Goal: Contribute content: Contribute content

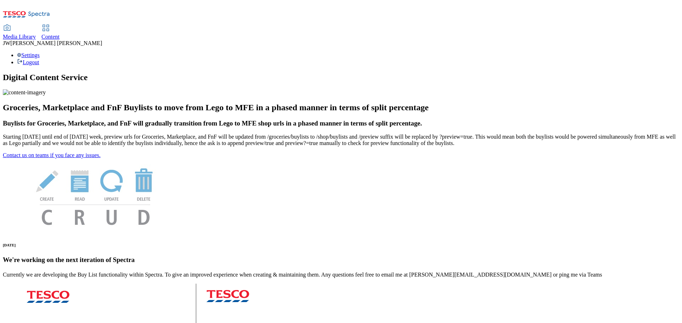
click at [36, 34] on span "Media Library" at bounding box center [19, 37] width 33 height 6
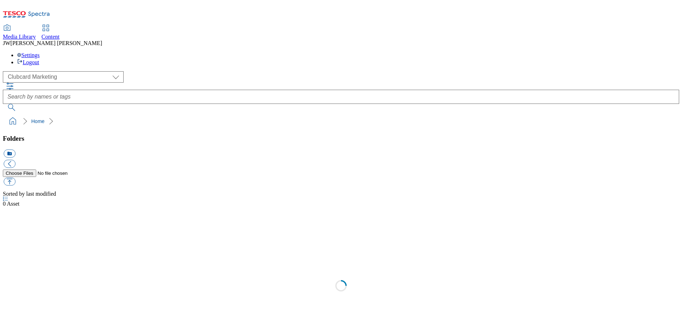
scroll to position [0, 0]
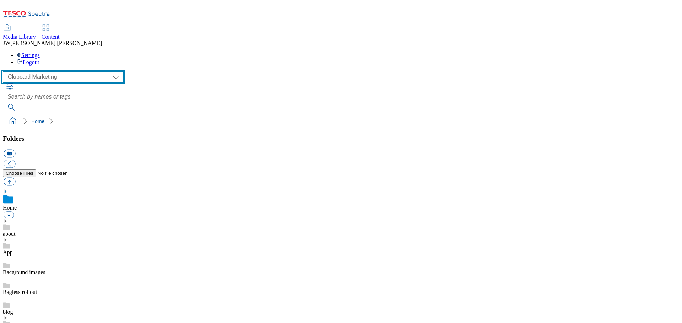
click at [48, 71] on select "Clubcard Marketing GHS Marketing UK GHS Product UK GHS ROI iGHS Marketing CE iG…" at bounding box center [63, 76] width 121 height 11
select select "flare-ghs-mktg"
click at [5, 71] on select "Clubcard Marketing GHS Marketing UK GHS Product UK GHS ROI iGHS Marketing CE iG…" at bounding box center [63, 76] width 121 height 11
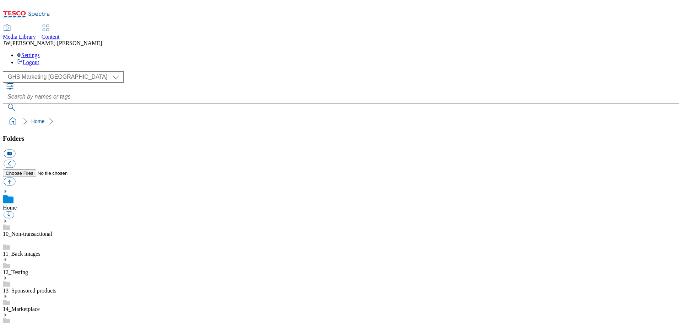
scroll to position [197, 0]
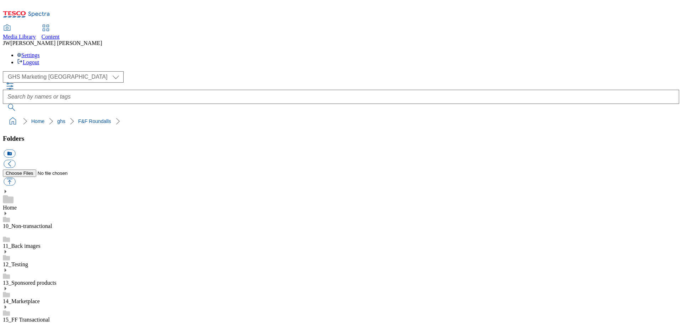
drag, startPoint x: 609, startPoint y: 236, endPoint x: 604, endPoint y: 245, distance: 11.0
drag, startPoint x: 604, startPoint y: 235, endPoint x: 614, endPoint y: 237, distance: 10.6
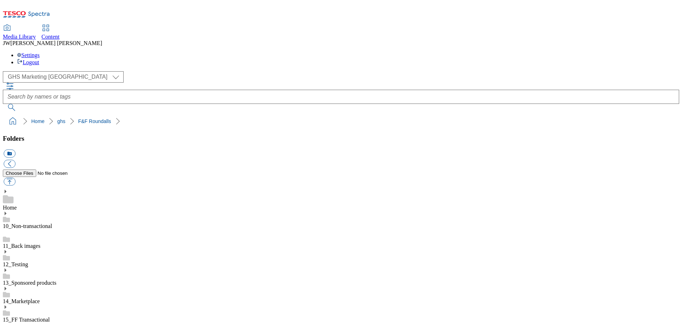
scroll to position [0, 0]
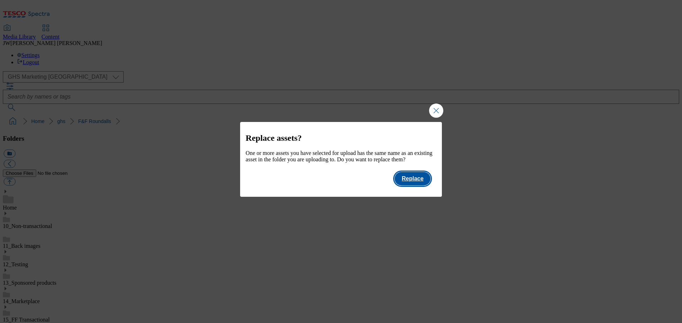
click at [408, 185] on button "Replace" at bounding box center [412, 178] width 36 height 13
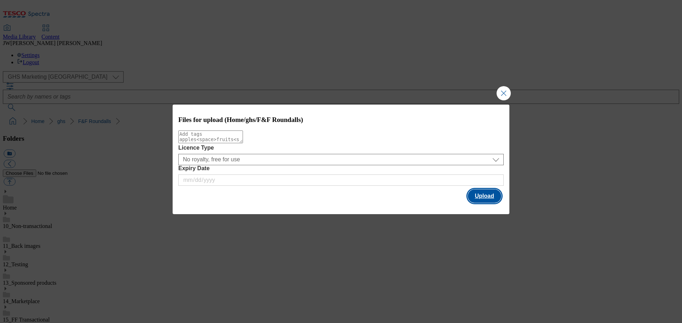
click at [481, 201] on button "Upload" at bounding box center [484, 196] width 33 height 13
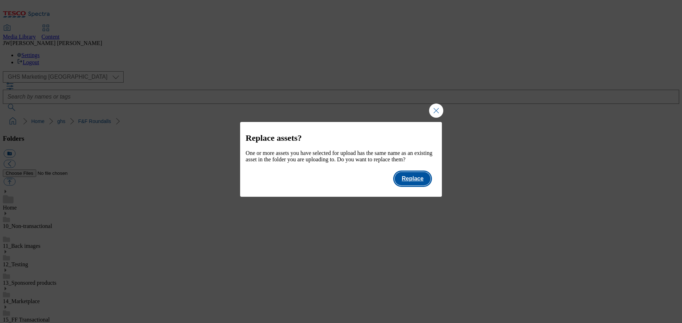
click at [401, 186] on button "Replace" at bounding box center [412, 178] width 36 height 13
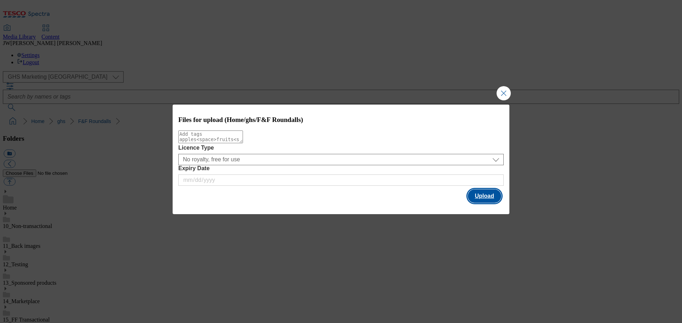
click at [475, 198] on button "Upload" at bounding box center [484, 196] width 33 height 13
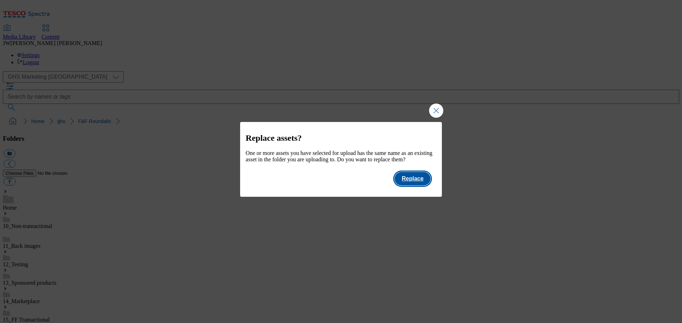
click at [420, 186] on button "Replace" at bounding box center [412, 178] width 36 height 13
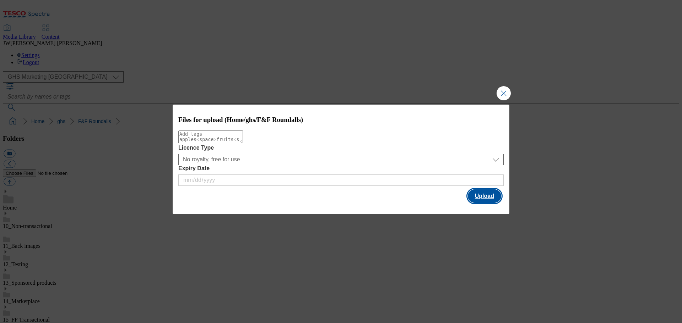
click at [489, 198] on button "Upload" at bounding box center [484, 196] width 33 height 13
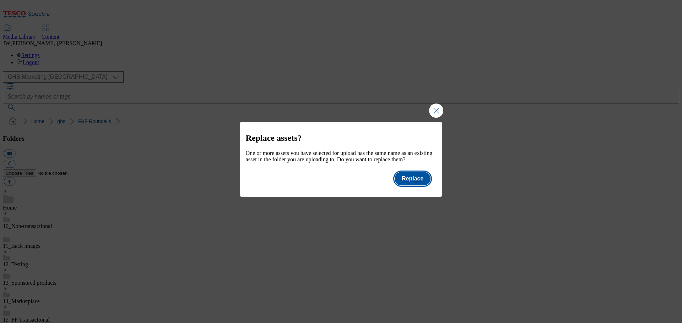
click at [415, 186] on button "Replace" at bounding box center [412, 178] width 36 height 13
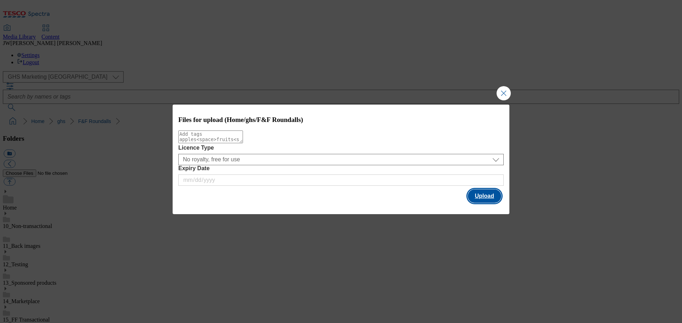
click at [480, 198] on button "Upload" at bounding box center [484, 196] width 33 height 13
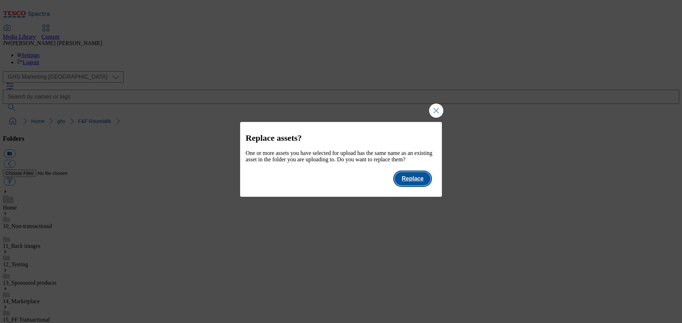
click at [404, 183] on button "Replace" at bounding box center [412, 178] width 36 height 13
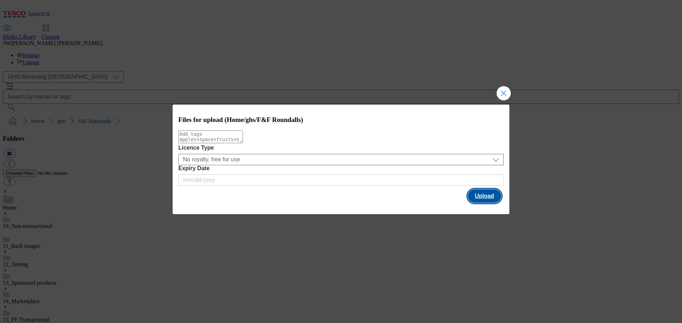
click at [476, 199] on button "Upload" at bounding box center [484, 196] width 33 height 13
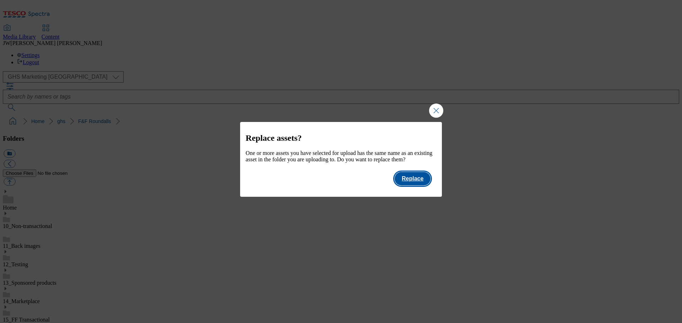
click at [417, 186] on button "Replace" at bounding box center [412, 178] width 36 height 13
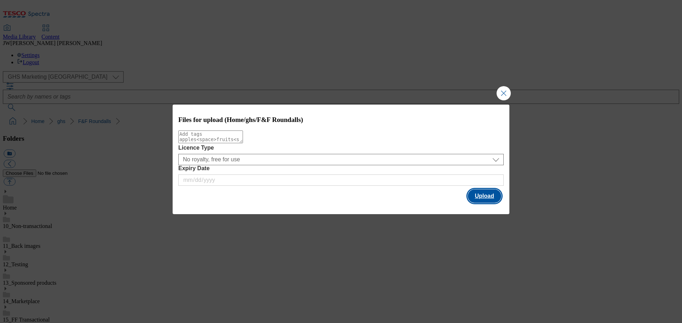
click at [474, 196] on button "Upload" at bounding box center [484, 196] width 33 height 13
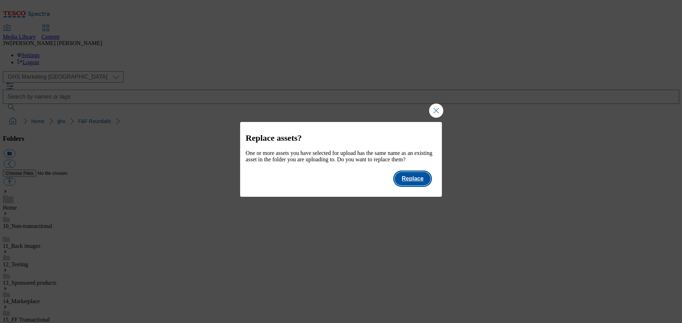
click at [416, 184] on button "Replace" at bounding box center [412, 178] width 36 height 13
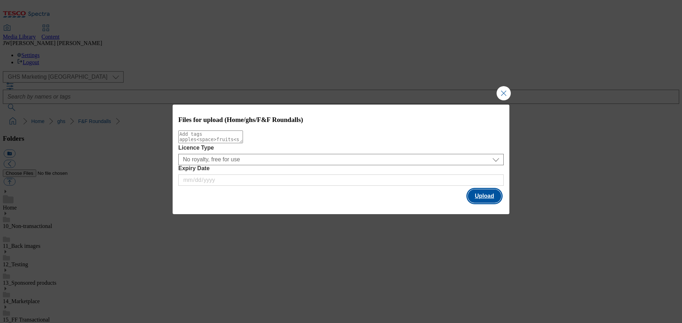
click at [476, 198] on button "Upload" at bounding box center [484, 196] width 33 height 13
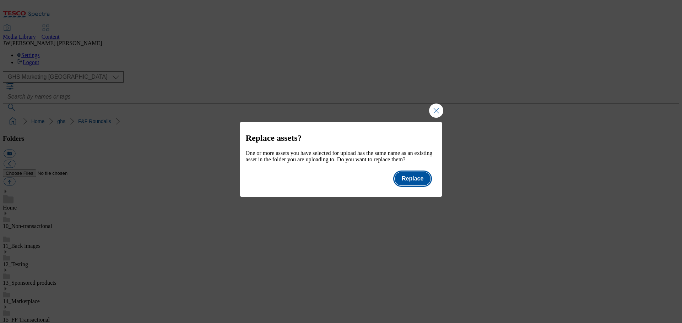
click at [416, 186] on button "Replace" at bounding box center [412, 178] width 36 height 13
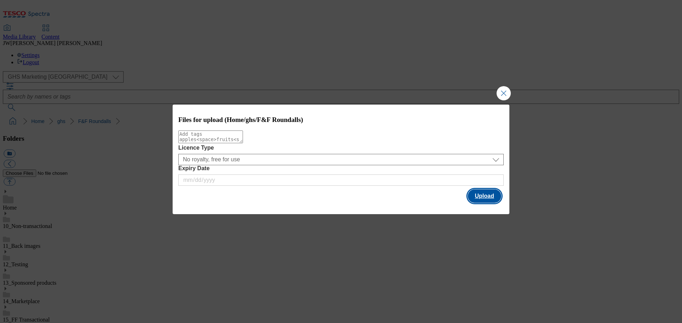
click at [480, 200] on button "Upload" at bounding box center [484, 196] width 33 height 13
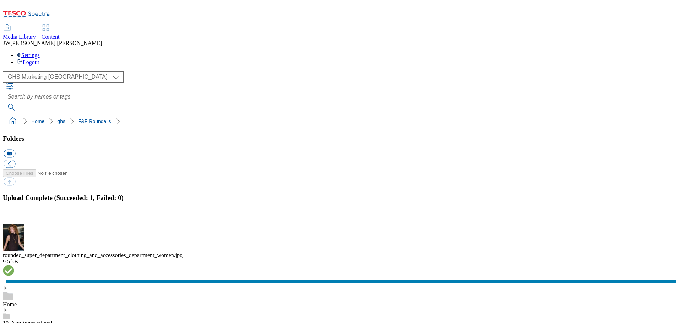
click at [14, 217] on button "button" at bounding box center [9, 220] width 11 height 7
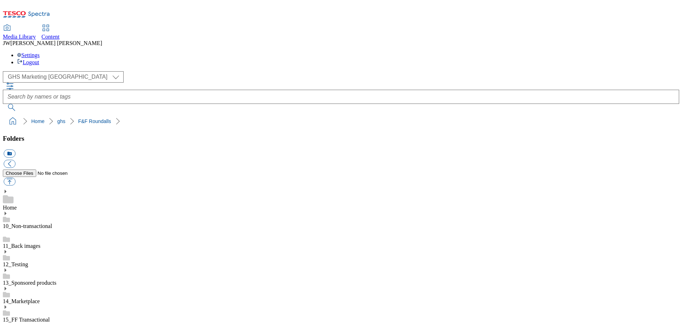
scroll to position [0, 0]
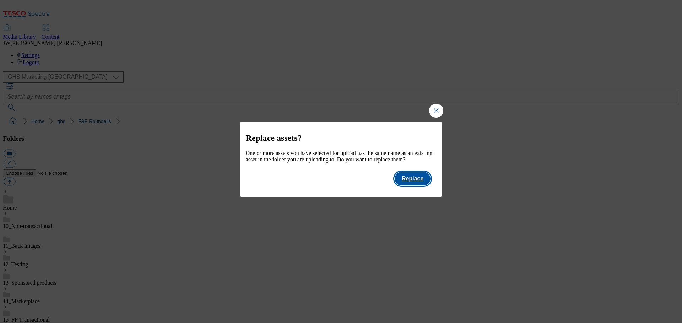
click at [415, 186] on button "Replace" at bounding box center [412, 178] width 36 height 13
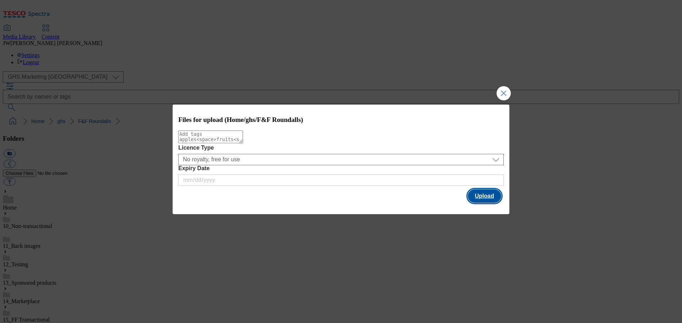
click at [478, 199] on button "Upload" at bounding box center [484, 196] width 33 height 13
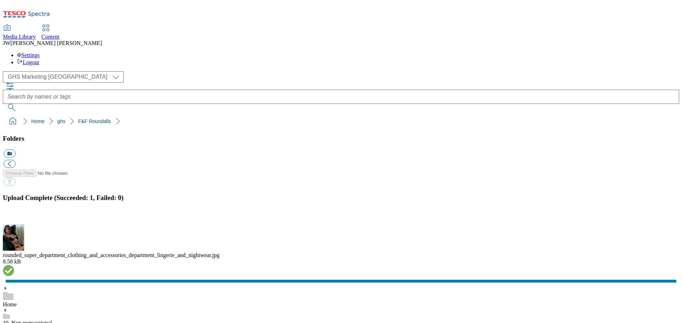
scroll to position [0, 20]
click at [14, 217] on button "button" at bounding box center [9, 220] width 11 height 7
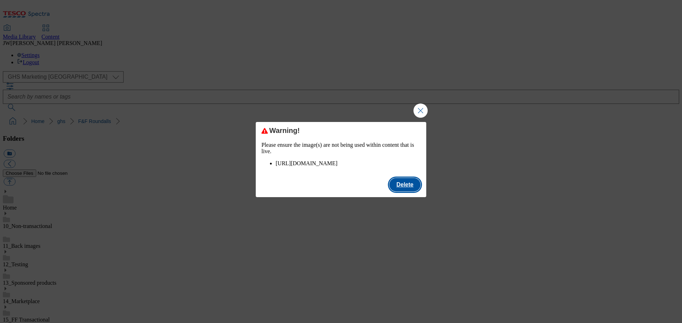
click at [405, 192] on button "Delete" at bounding box center [404, 184] width 31 height 13
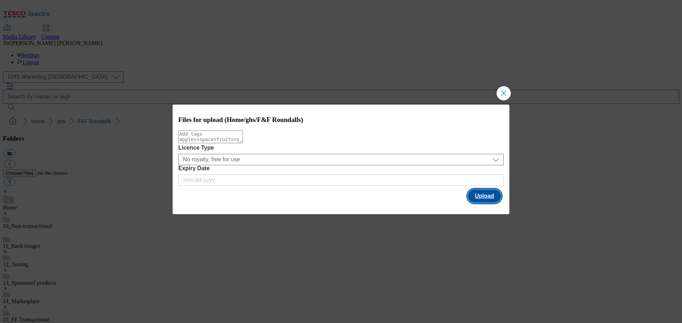
click at [477, 195] on button "Upload" at bounding box center [484, 196] width 33 height 13
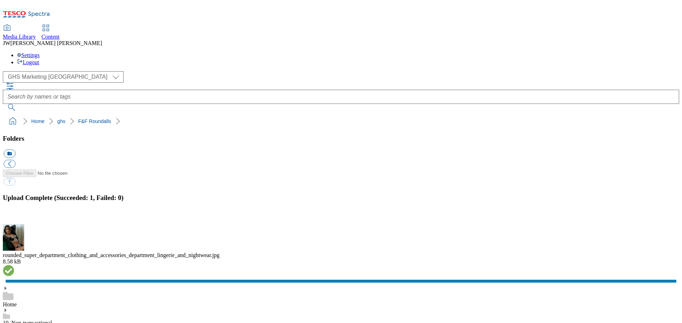
scroll to position [0, 20]
click at [14, 217] on button "button" at bounding box center [9, 220] width 11 height 7
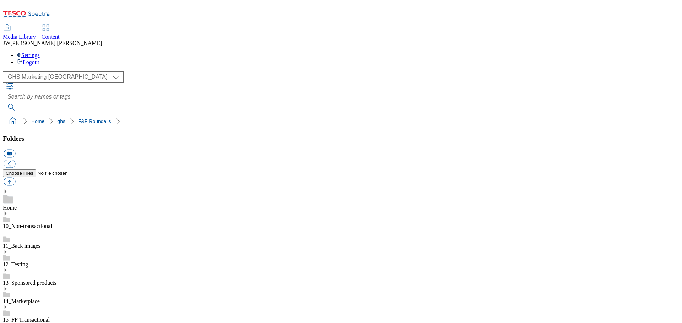
paste input "rounded_super_department_clothing_and_accessories_department_lingerie_and_night…"
type input "rounded_super_department_clothing_and_accessories_department_lingerie_and_night…"
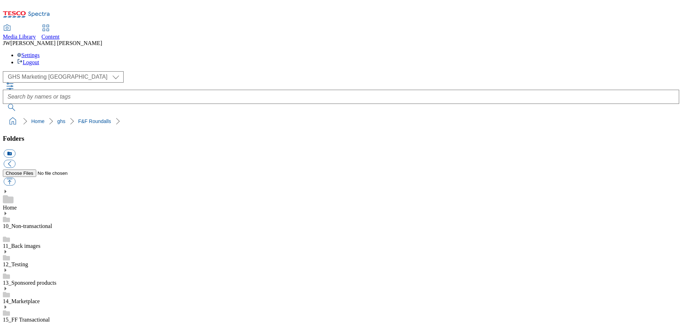
scroll to position [0, 0]
